Goal: Transaction & Acquisition: Download file/media

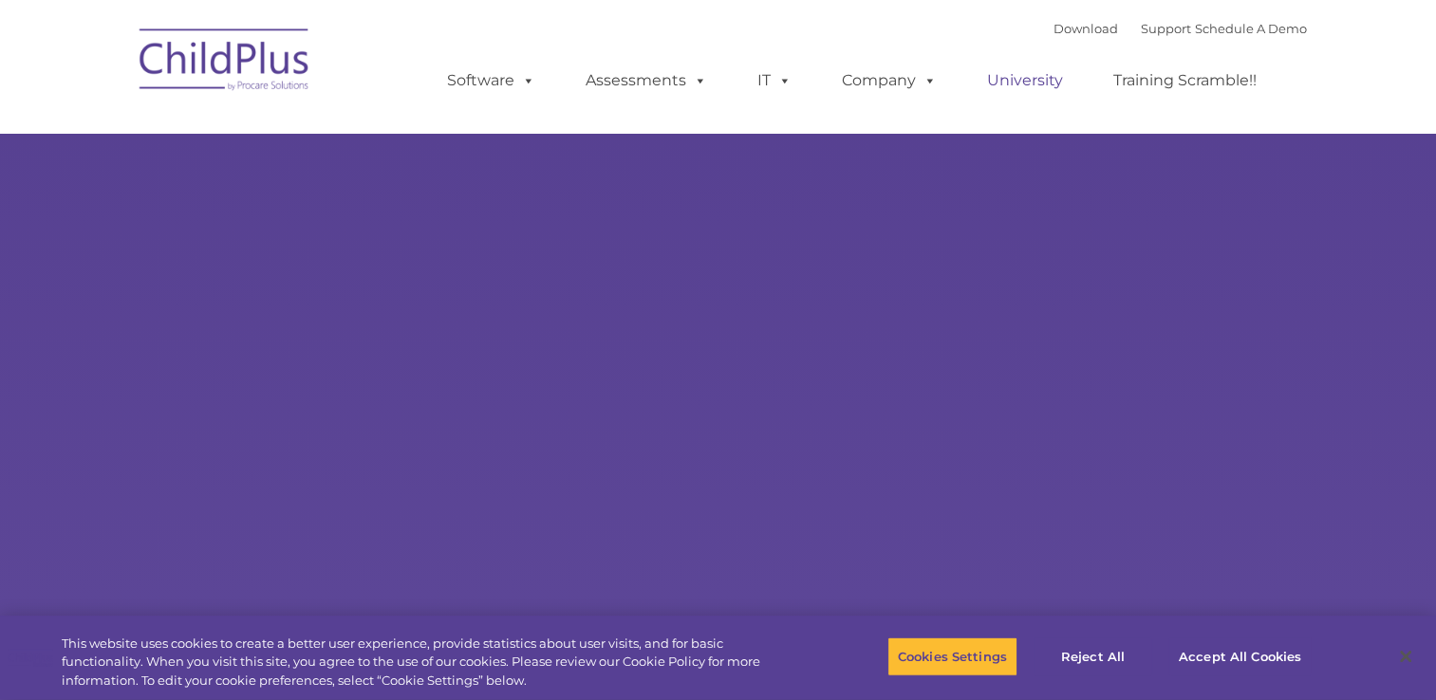
select select "MEDIUM"
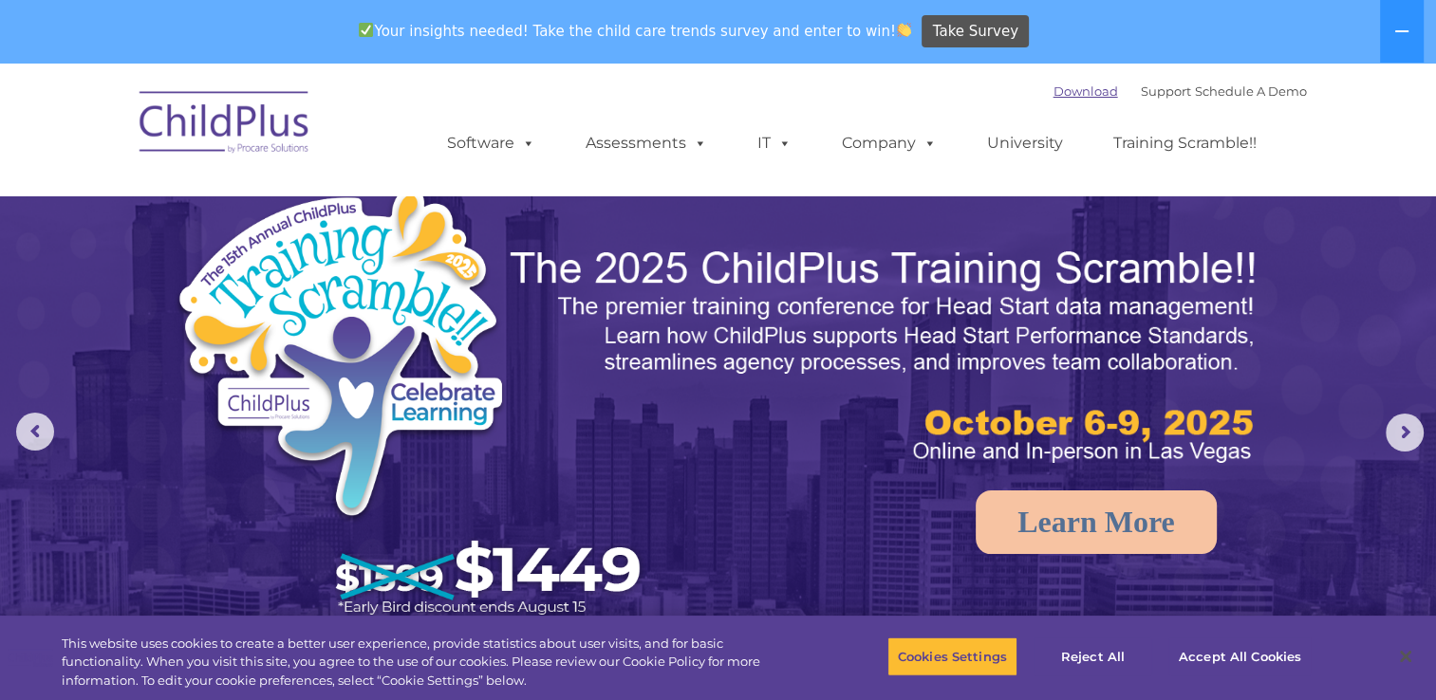
click at [1053, 93] on link "Download" at bounding box center [1085, 91] width 65 height 15
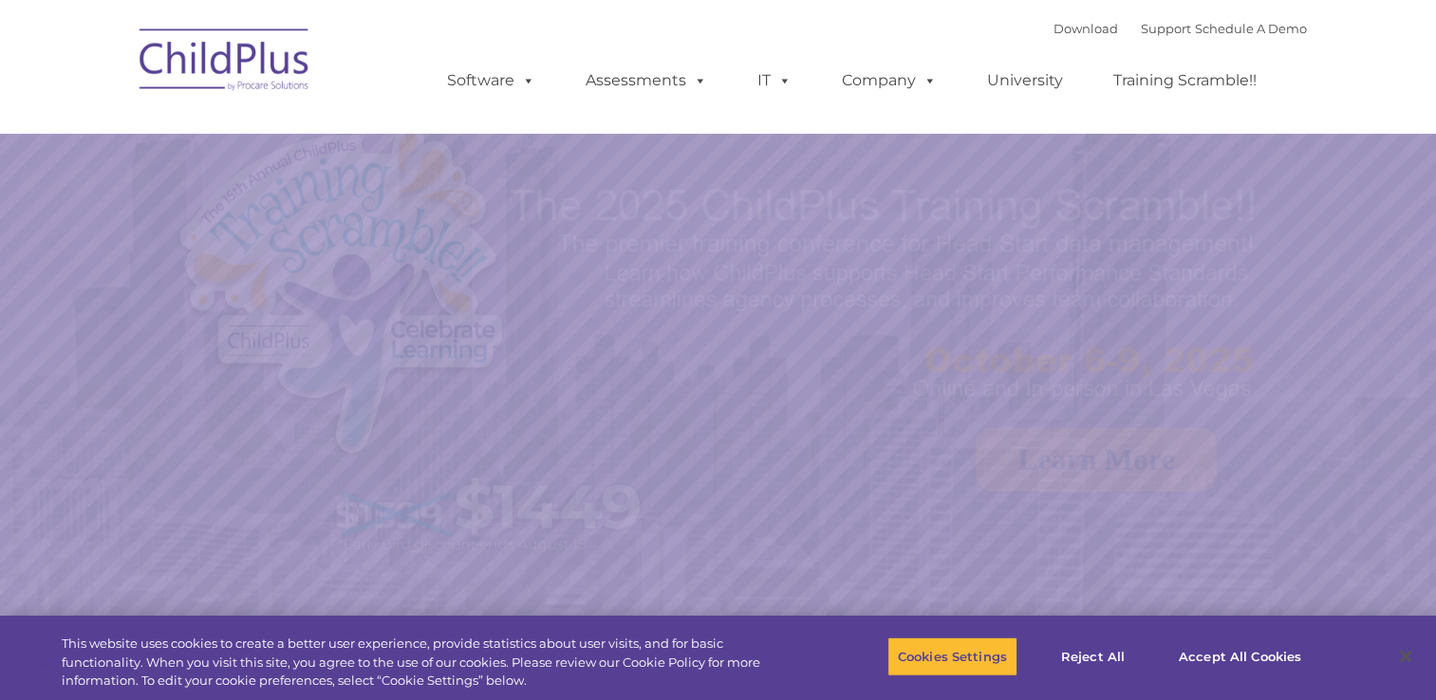
select select "MEDIUM"
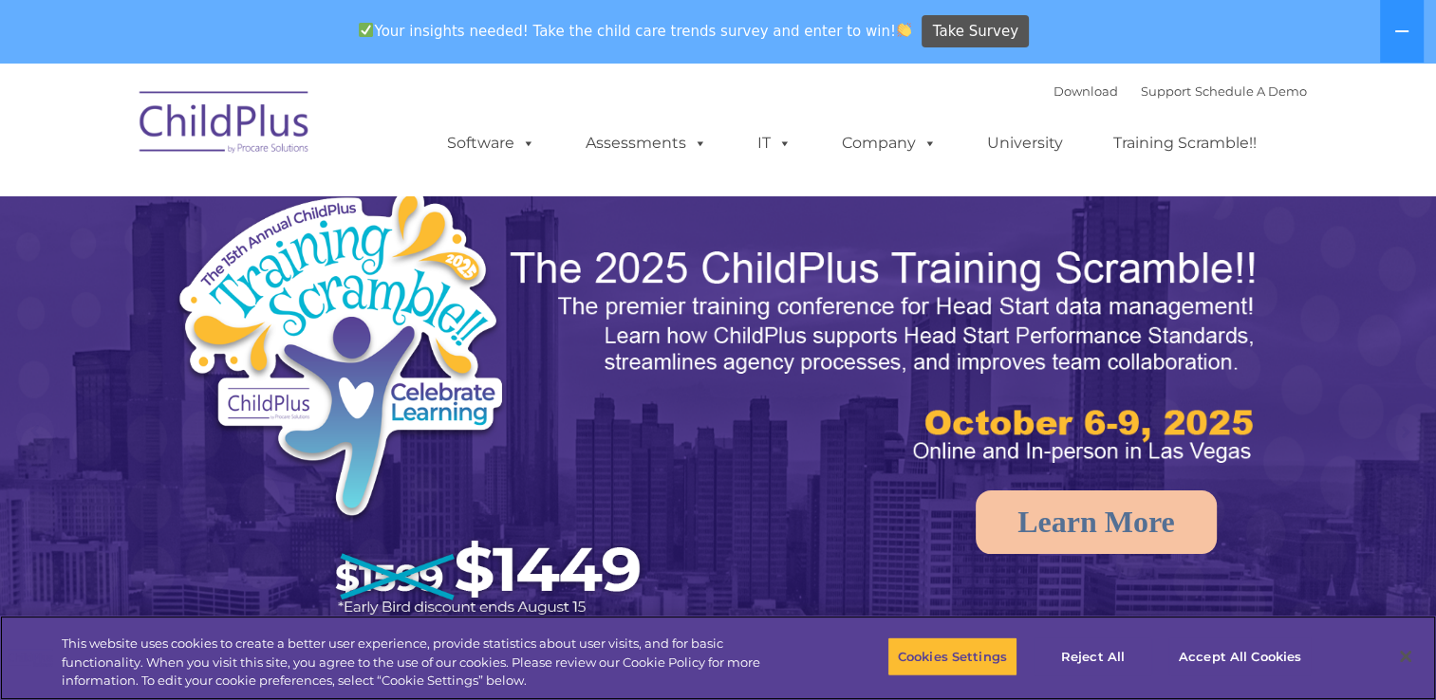
click at [1050, 38] on div "Your insights needed! Take the child care trends survey and enter to win! Take …" at bounding box center [691, 32] width 1383 height 62
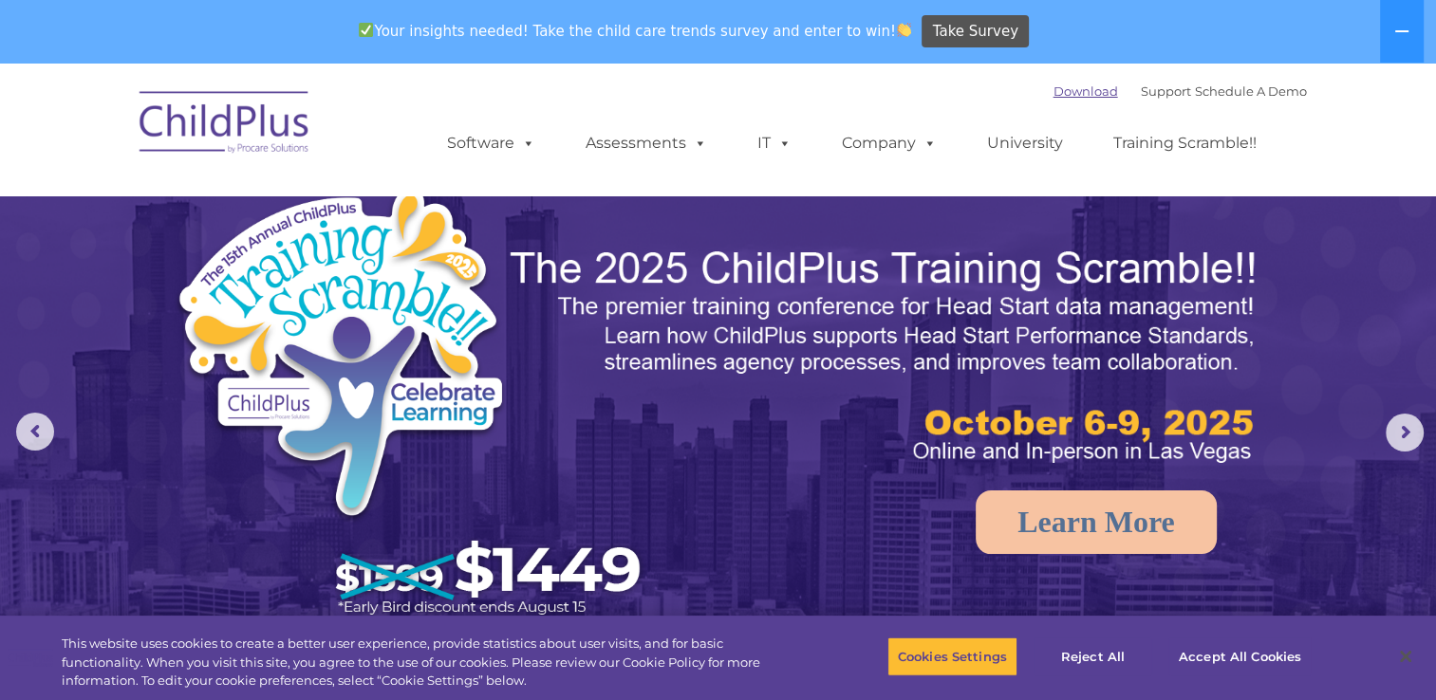
drag, startPoint x: 1046, startPoint y: 101, endPoint x: 1043, endPoint y: 90, distance: 10.8
click at [1053, 90] on div "Download Support | Schedule A Demo " at bounding box center [1179, 91] width 253 height 28
click at [1053, 90] on link "Download" at bounding box center [1085, 91] width 65 height 15
